Goal: Find specific page/section: Find specific page/section

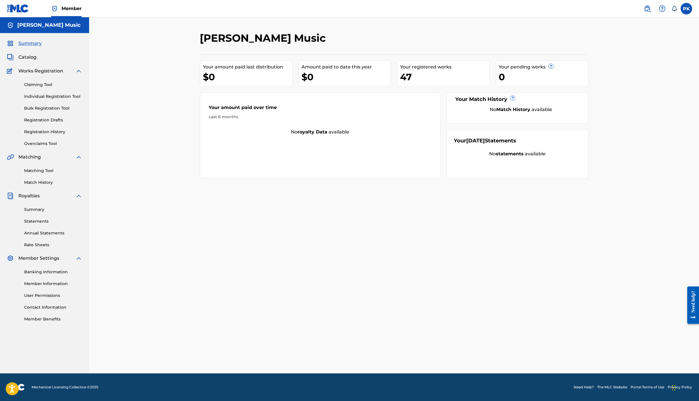
click at [67, 135] on link "Registration History" at bounding box center [53, 132] width 58 height 6
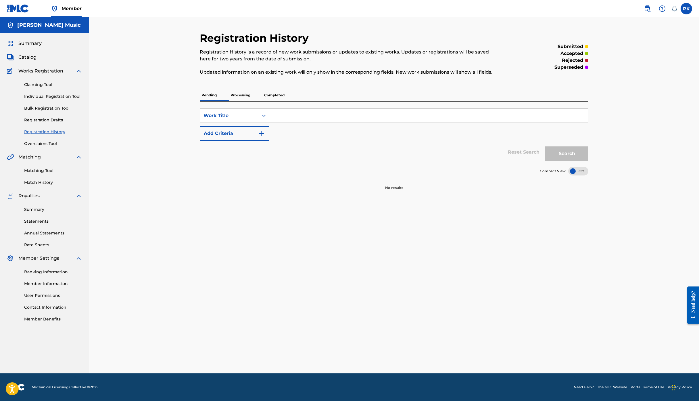
click at [243, 101] on p "Processing" at bounding box center [240, 95] width 23 height 12
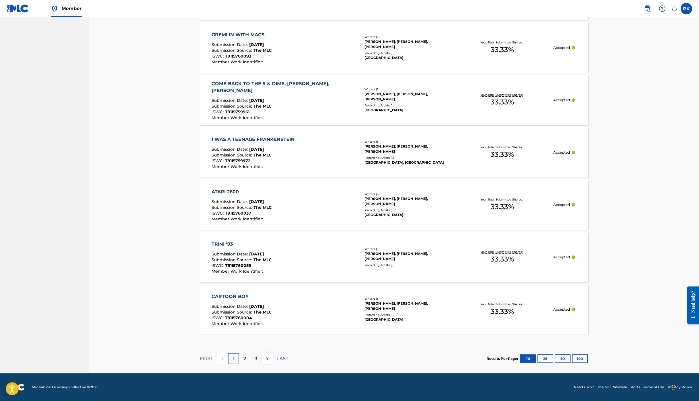
scroll to position [607, 0]
click at [247, 353] on div "2" at bounding box center [244, 358] width 11 height 11
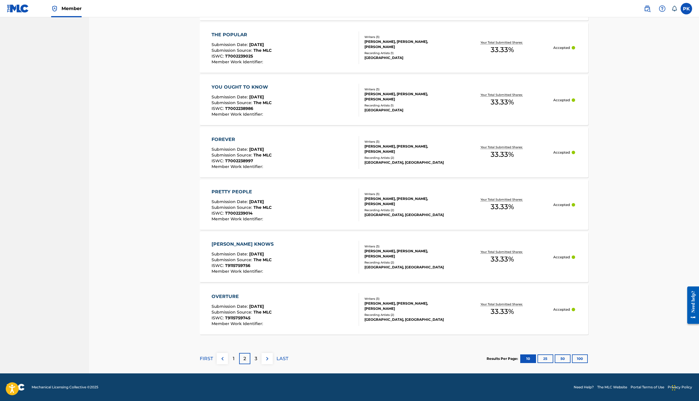
click at [257, 355] on p "3" at bounding box center [256, 358] width 3 height 7
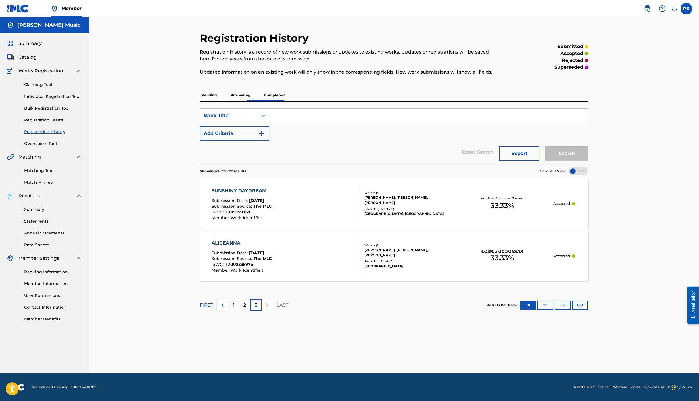
scroll to position [0, 0]
click at [39, 47] on span "Summary" at bounding box center [29, 43] width 23 height 7
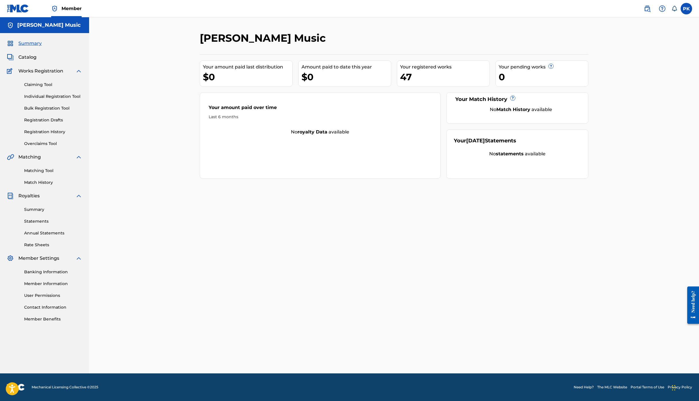
click at [37, 61] on span "Catalog" at bounding box center [27, 57] width 18 height 7
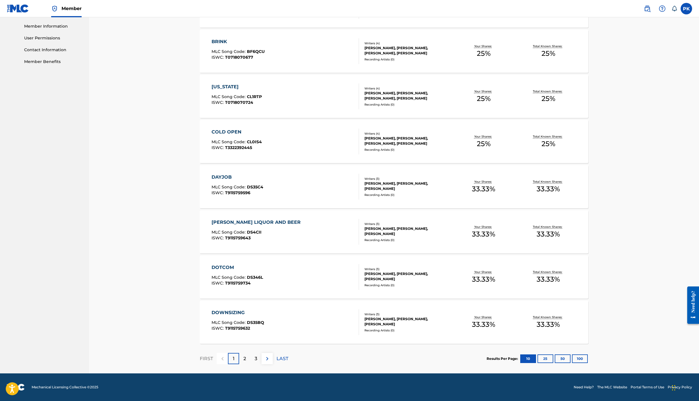
scroll to position [450, 0]
click at [247, 353] on div "2" at bounding box center [244, 358] width 11 height 11
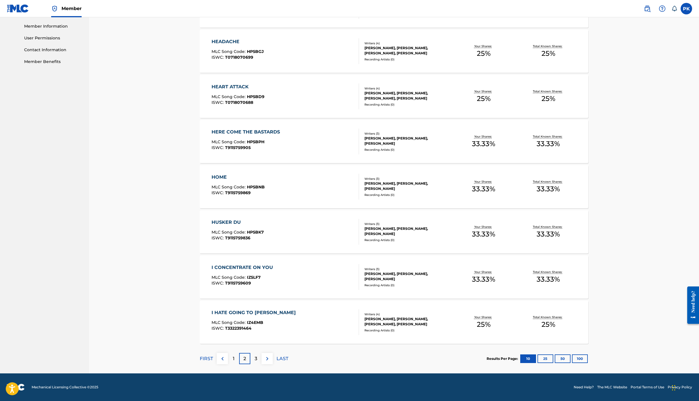
click at [257, 355] on p "3" at bounding box center [256, 358] width 3 height 7
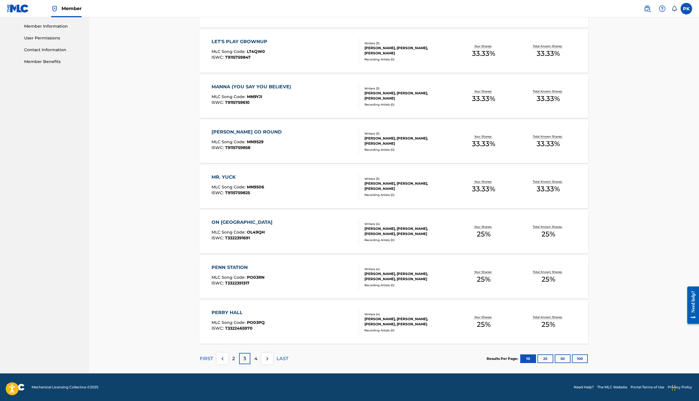
click at [262, 353] on div "4" at bounding box center [255, 358] width 11 height 11
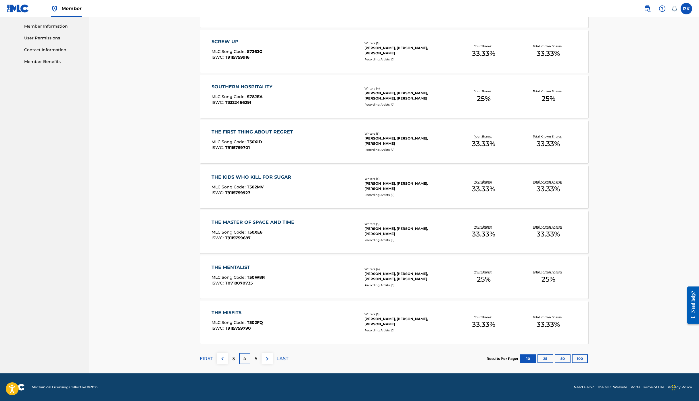
scroll to position [450, 0]
click at [261, 353] on div "5" at bounding box center [255, 358] width 11 height 11
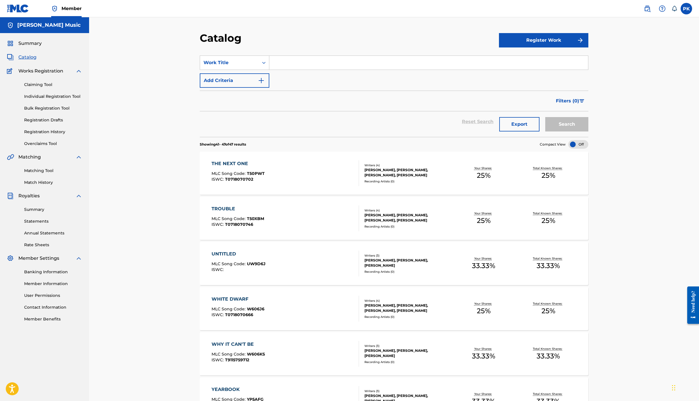
scroll to position [0, 0]
click at [42, 47] on span "Summary" at bounding box center [29, 43] width 23 height 7
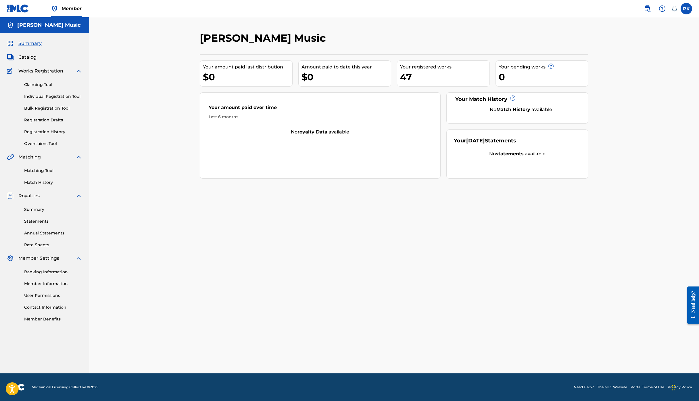
click at [59, 88] on link "Claiming Tool" at bounding box center [53, 85] width 58 height 6
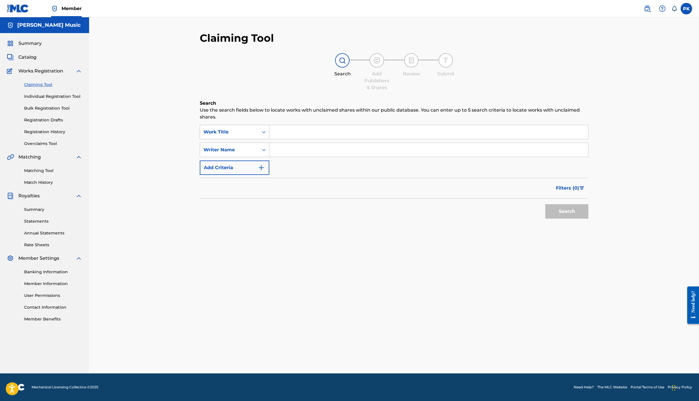
click at [267, 135] on icon "Search Form" at bounding box center [264, 132] width 6 height 6
click at [256, 91] on div "Search Add Publishers & Shares Review Submit" at bounding box center [394, 72] width 389 height 38
